Goal: Information Seeking & Learning: Check status

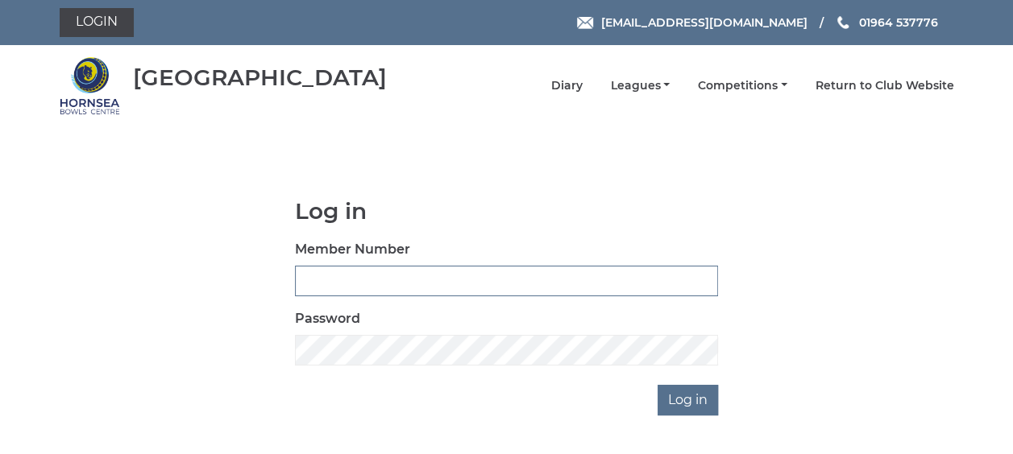
click at [343, 288] on input "Member Number" at bounding box center [506, 281] width 423 height 31
type input "0358"
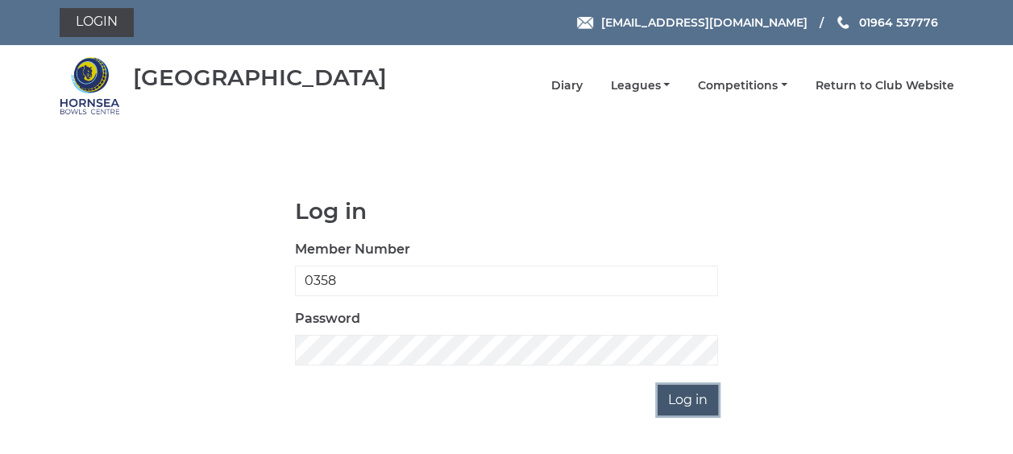
click at [686, 403] on input "Log in" at bounding box center [687, 400] width 60 height 31
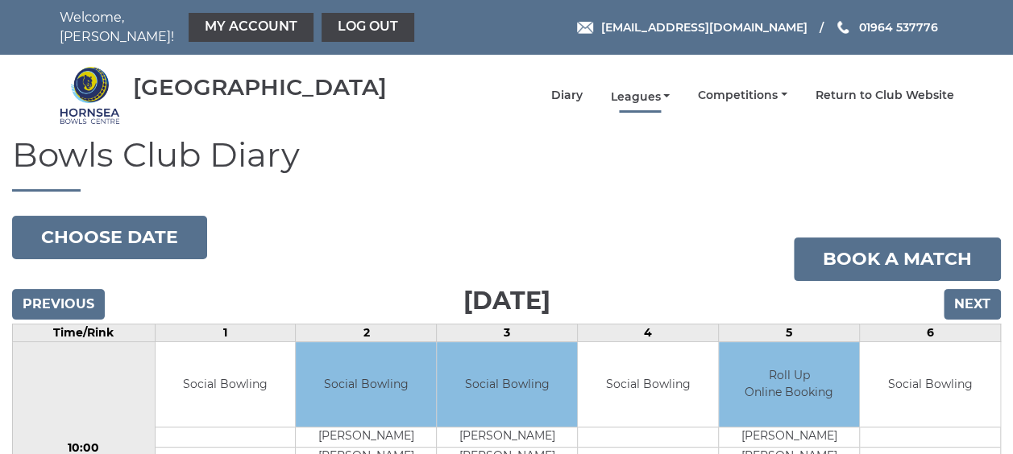
click at [633, 89] on link "Leagues" at bounding box center [640, 96] width 60 height 15
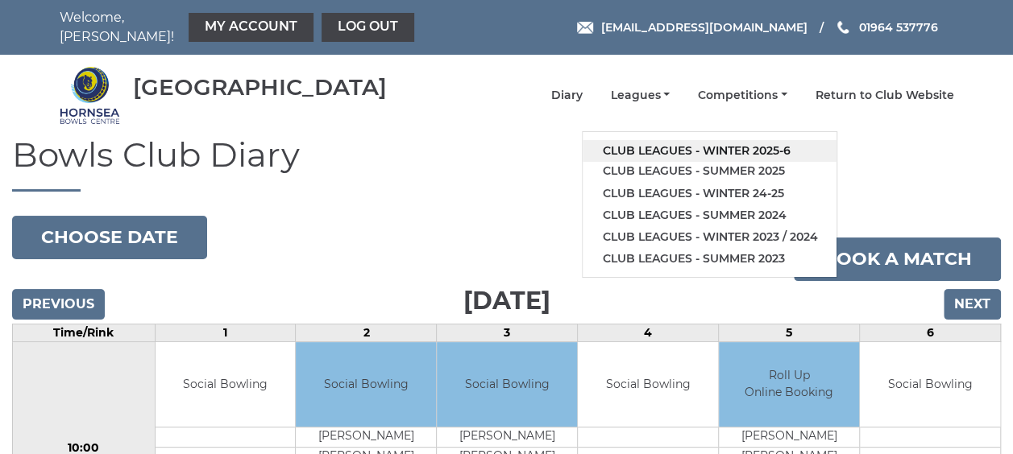
click at [650, 140] on link "Club leagues - Winter 2025-6" at bounding box center [709, 151] width 254 height 22
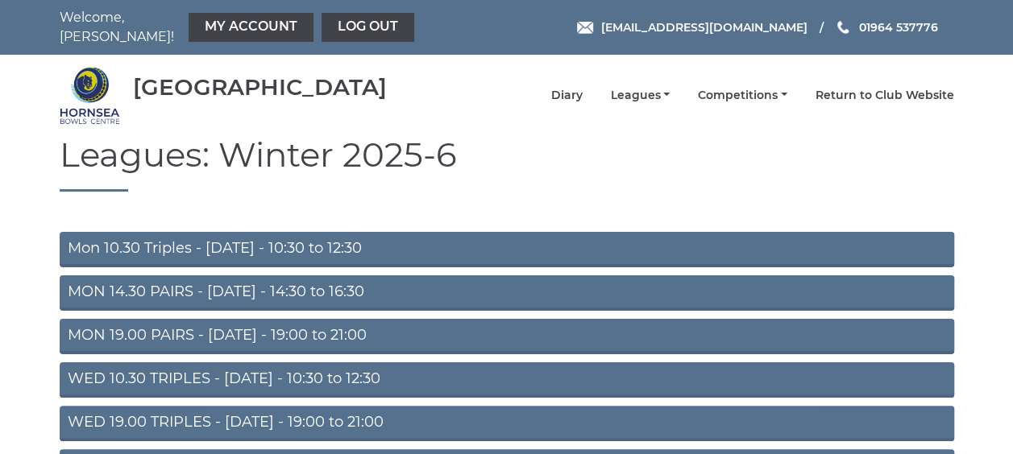
click at [277, 326] on link "MON 19.00 PAIRS - [DATE] - 19:00 to 21:00" at bounding box center [507, 336] width 894 height 35
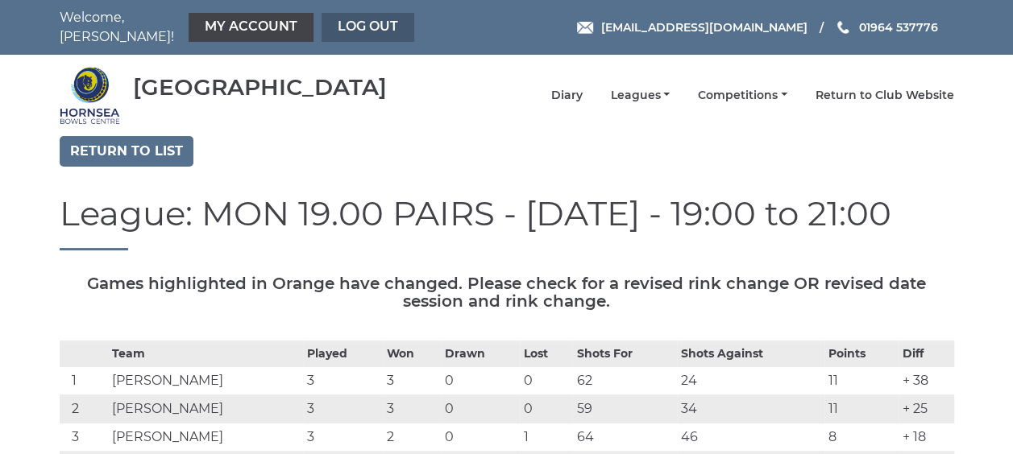
click at [340, 19] on link "Log out" at bounding box center [367, 27] width 93 height 29
